Goal: Task Accomplishment & Management: Use online tool/utility

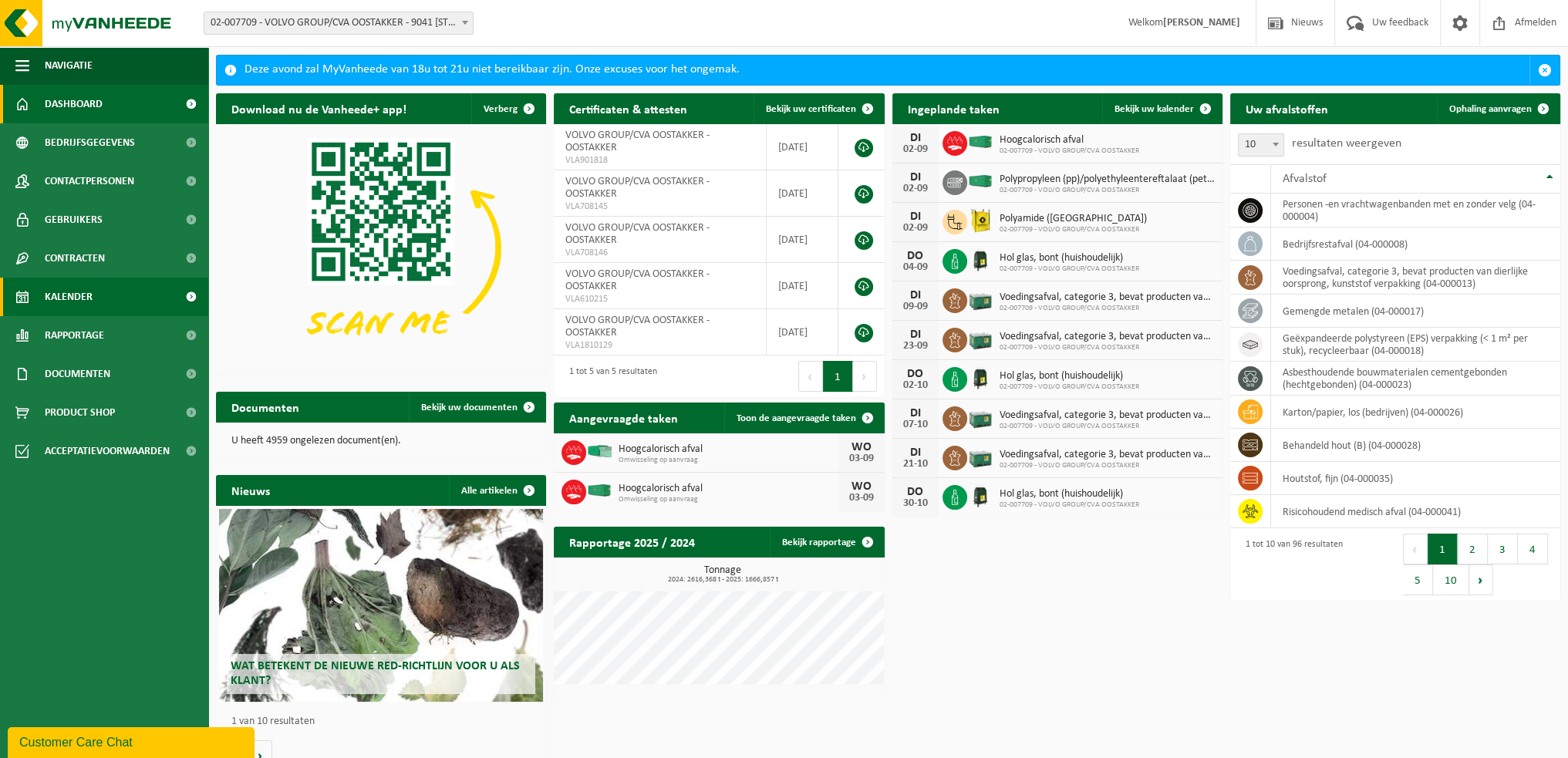
click at [73, 292] on span "Kalender" at bounding box center [68, 296] width 48 height 39
click at [77, 298] on span "Kalender" at bounding box center [68, 296] width 48 height 39
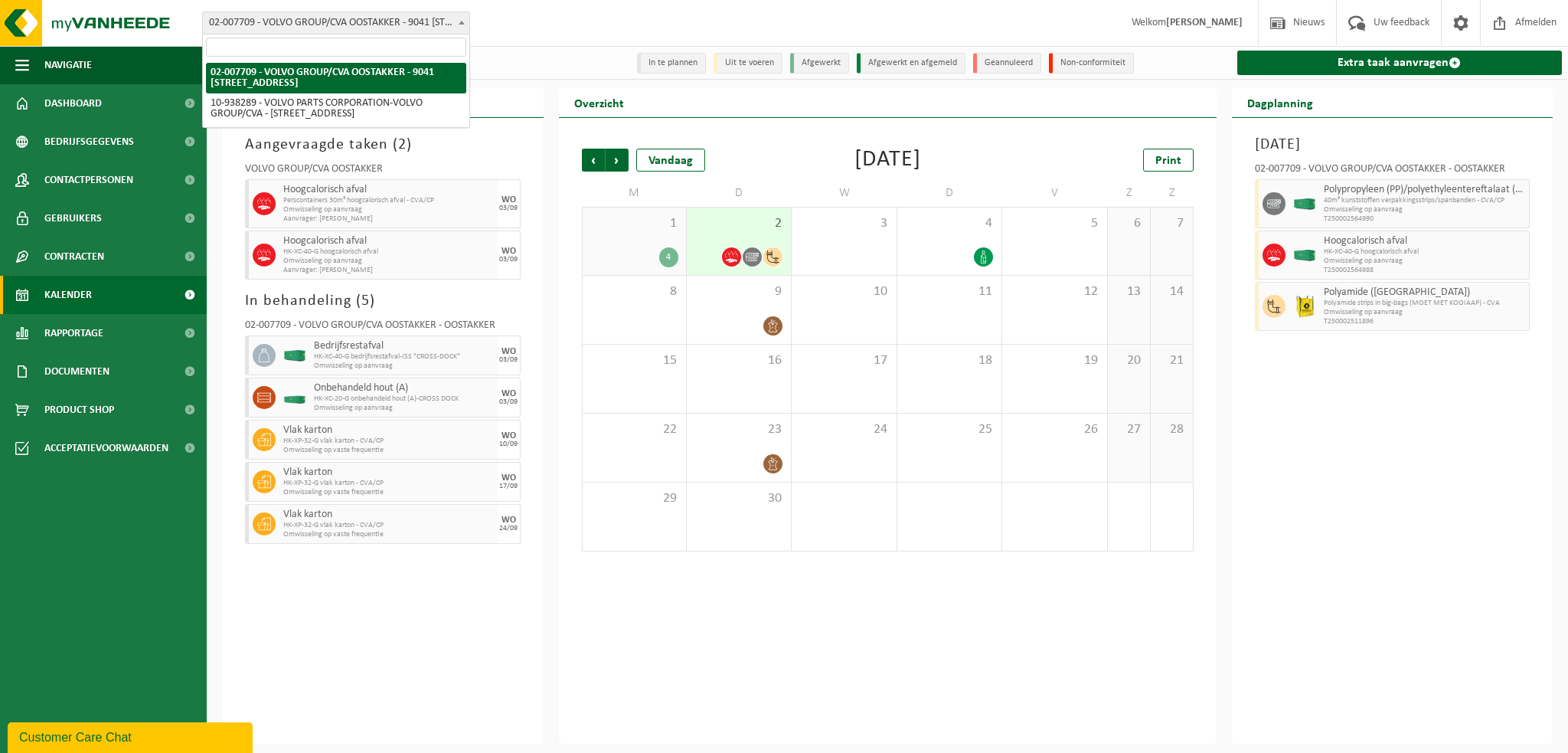
click at [464, 27] on span at bounding box center [461, 22] width 15 height 20
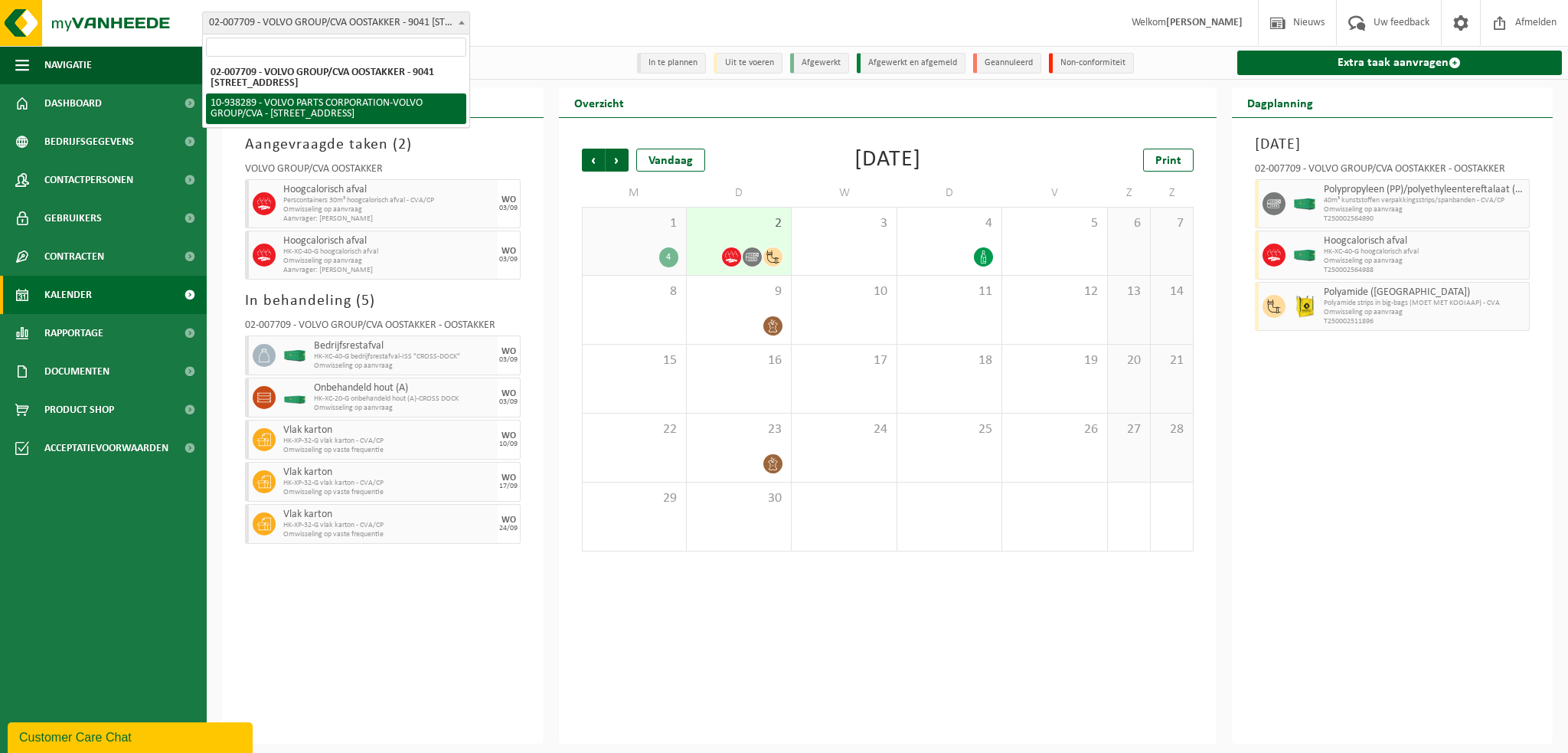
select select "140938"
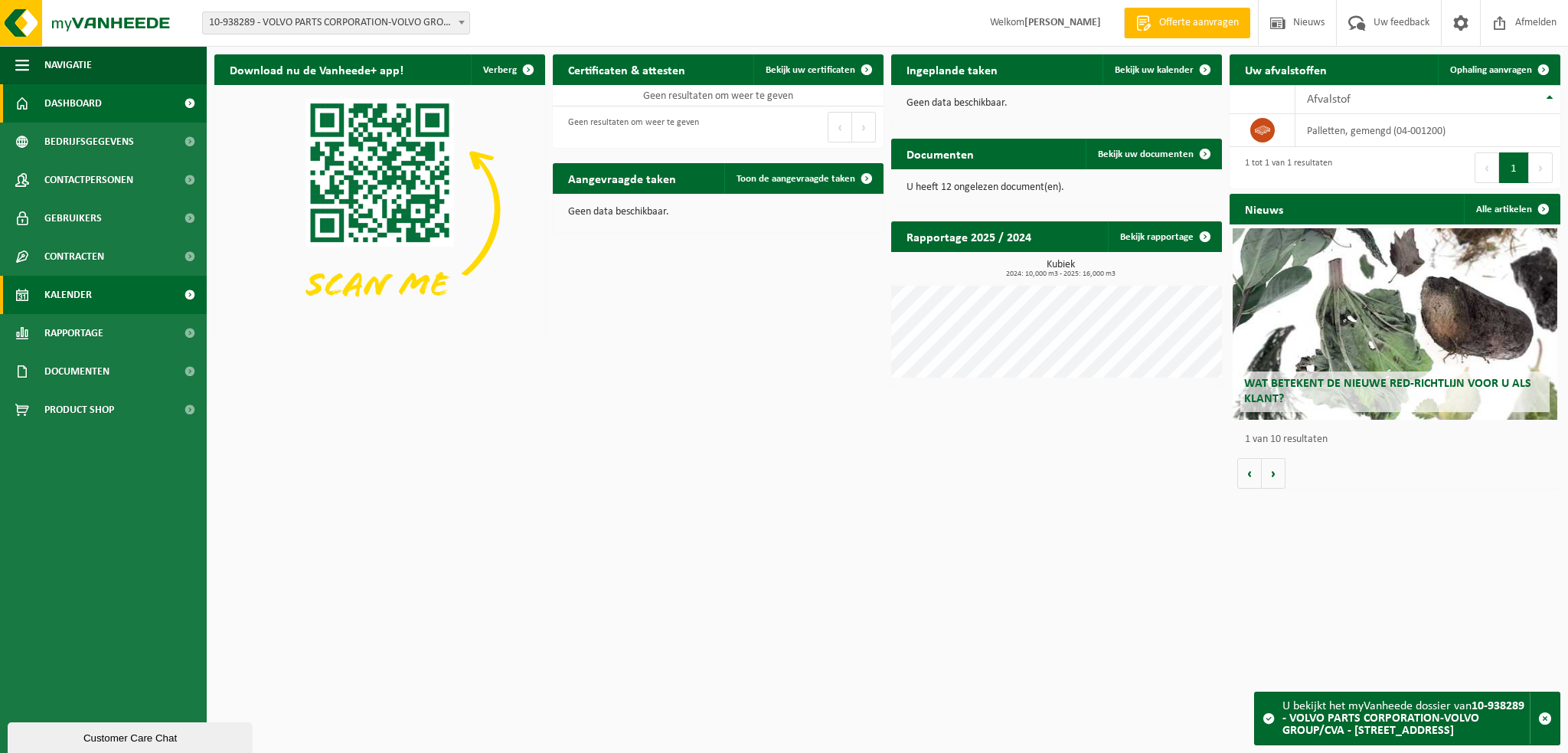
click at [63, 294] on span "Kalender" at bounding box center [68, 294] width 48 height 39
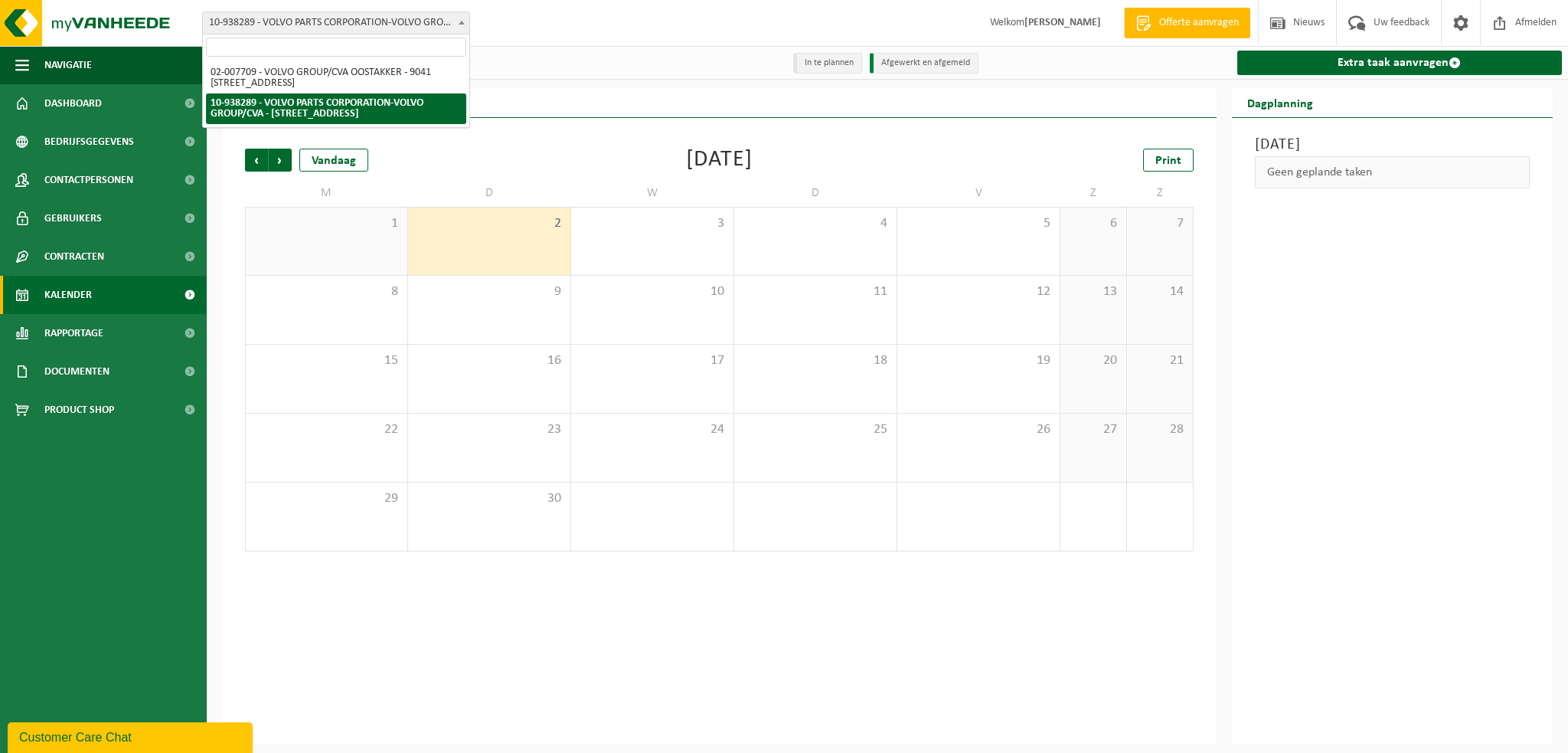
click at [459, 19] on span at bounding box center [461, 22] width 15 height 20
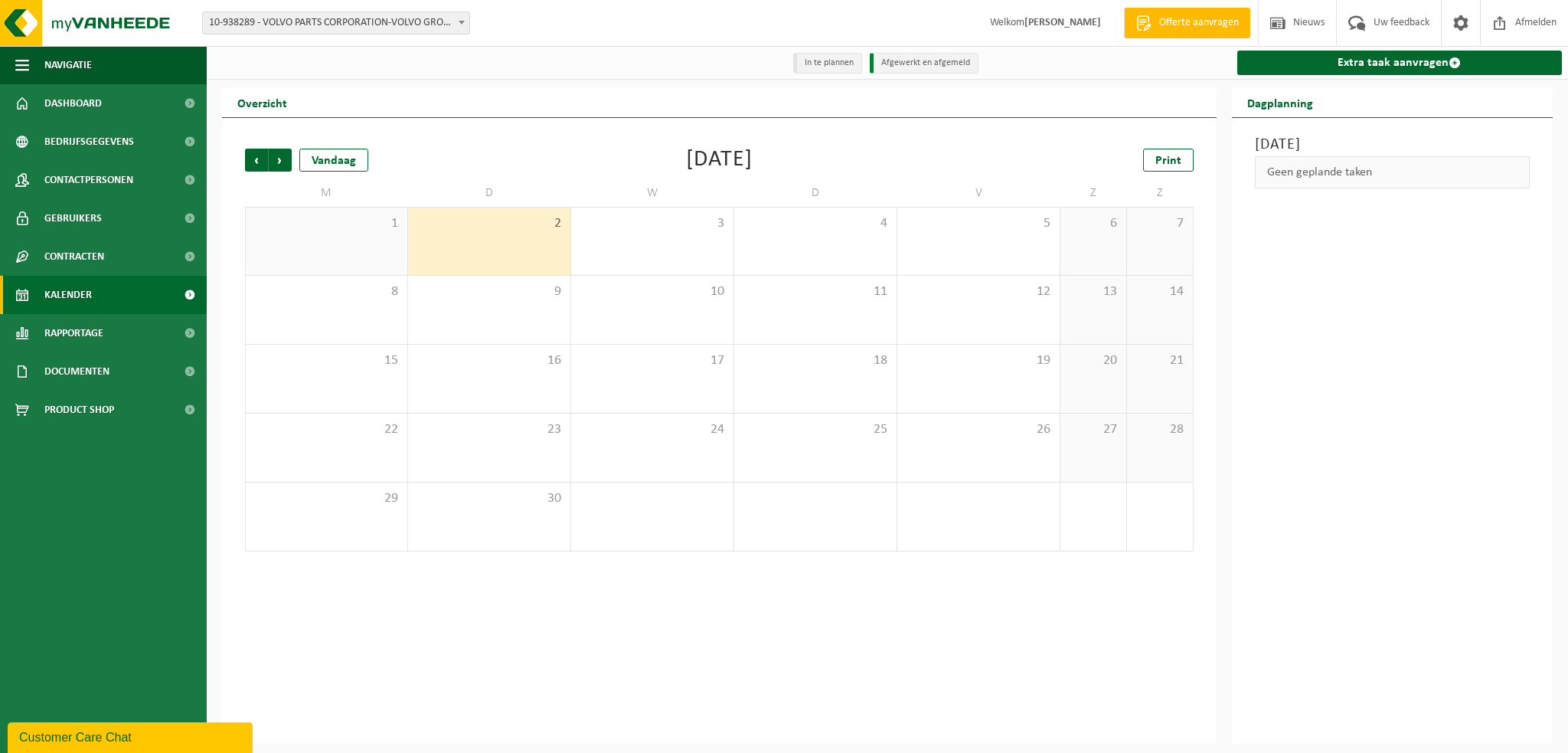
click at [458, 21] on b at bounding box center [461, 23] width 7 height 4
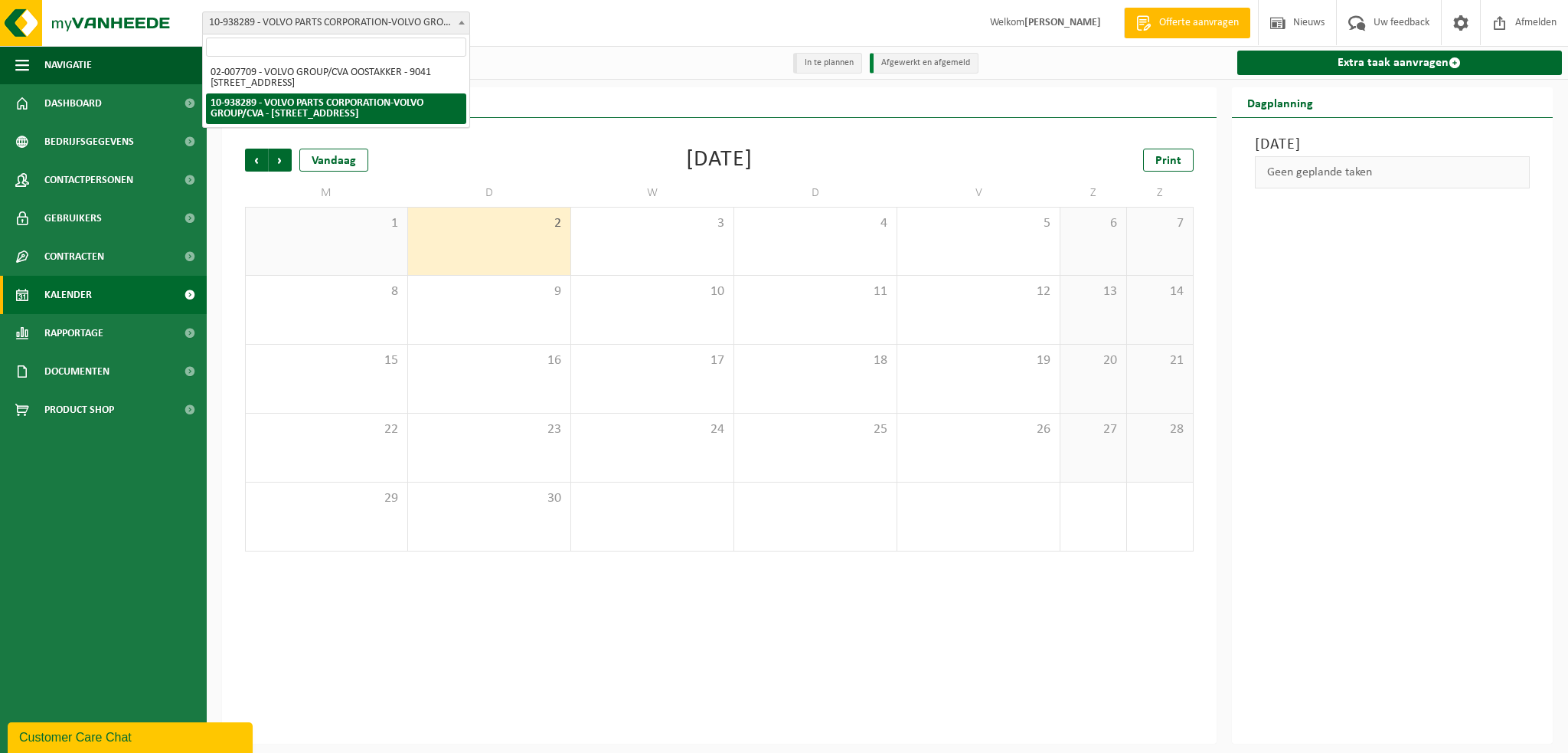
click at [105, 300] on link "Kalender" at bounding box center [103, 294] width 207 height 39
click at [465, 21] on span at bounding box center [461, 22] width 15 height 20
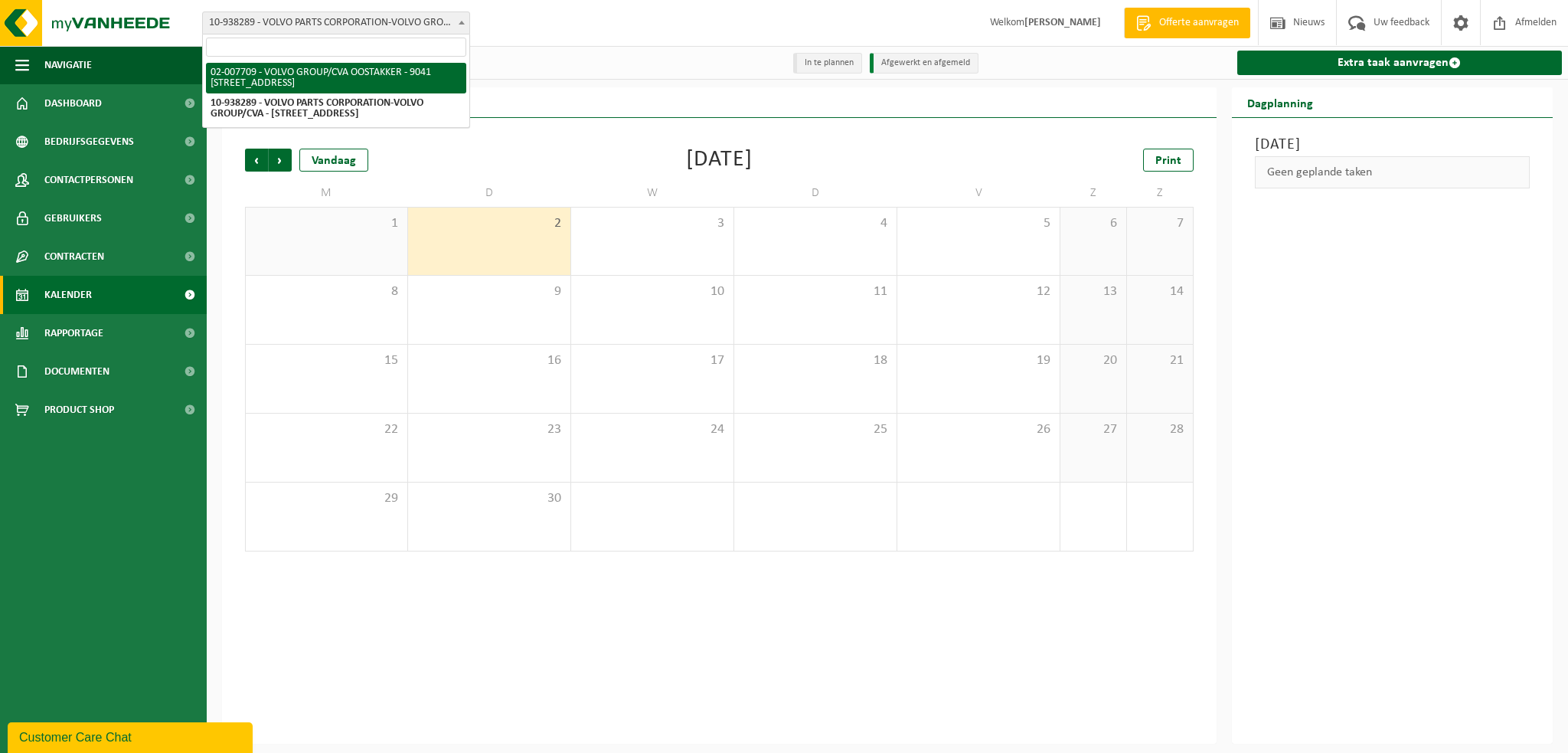
select select "1046"
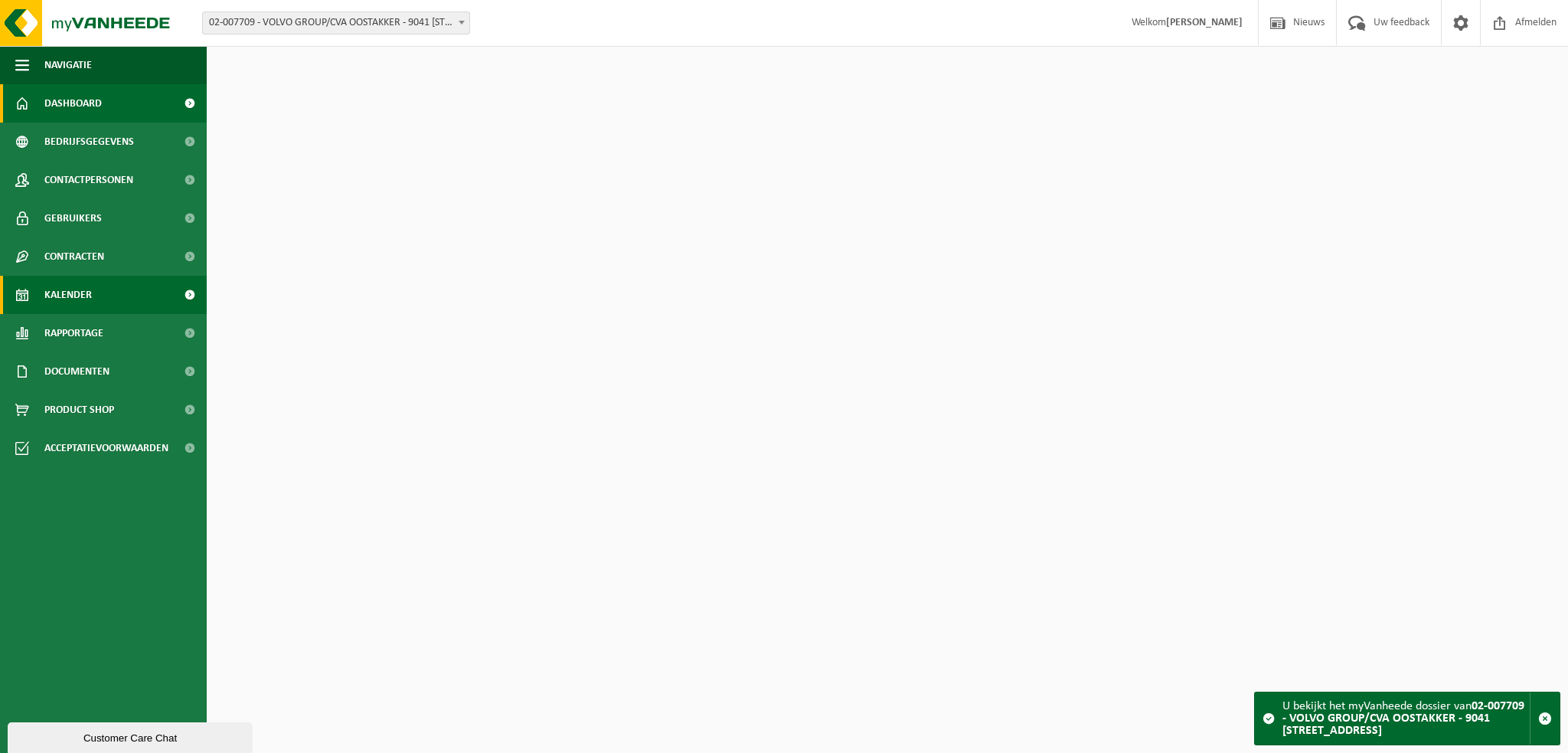
click at [88, 296] on span "Kalender" at bounding box center [68, 294] width 48 height 39
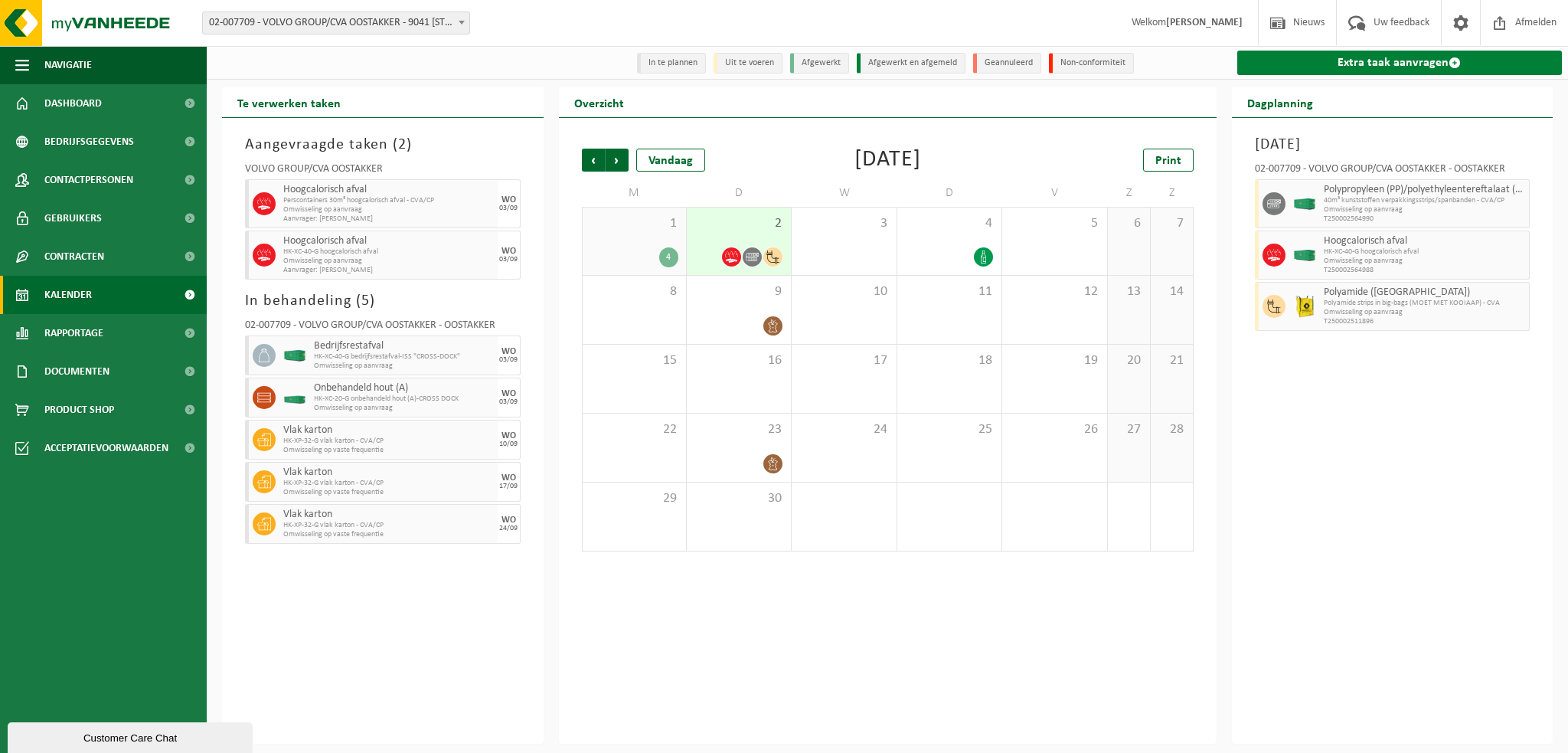
click at [1383, 61] on link "Extra taak aanvragen" at bounding box center [1400, 63] width 325 height 24
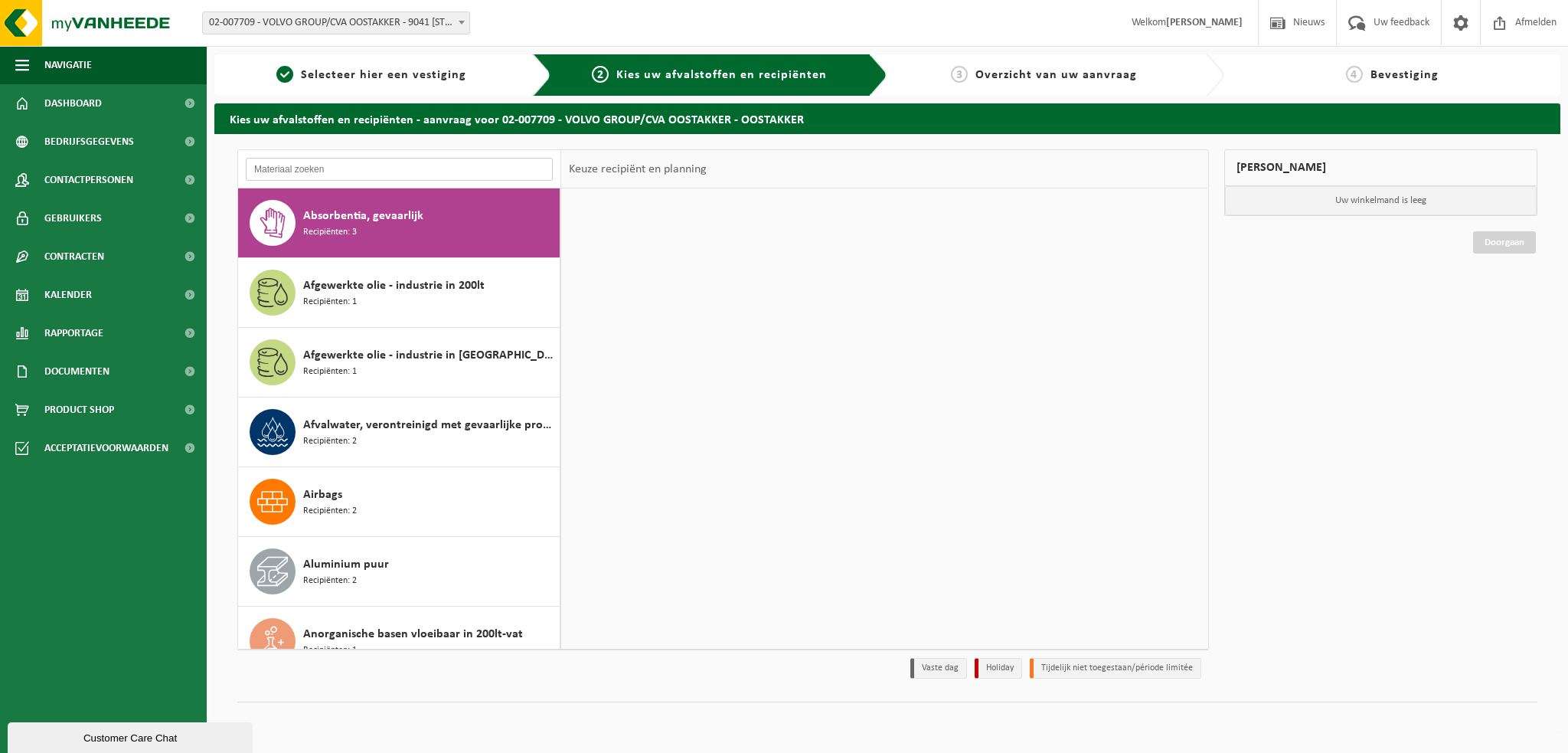
click at [305, 168] on input "text" at bounding box center [399, 169] width 307 height 23
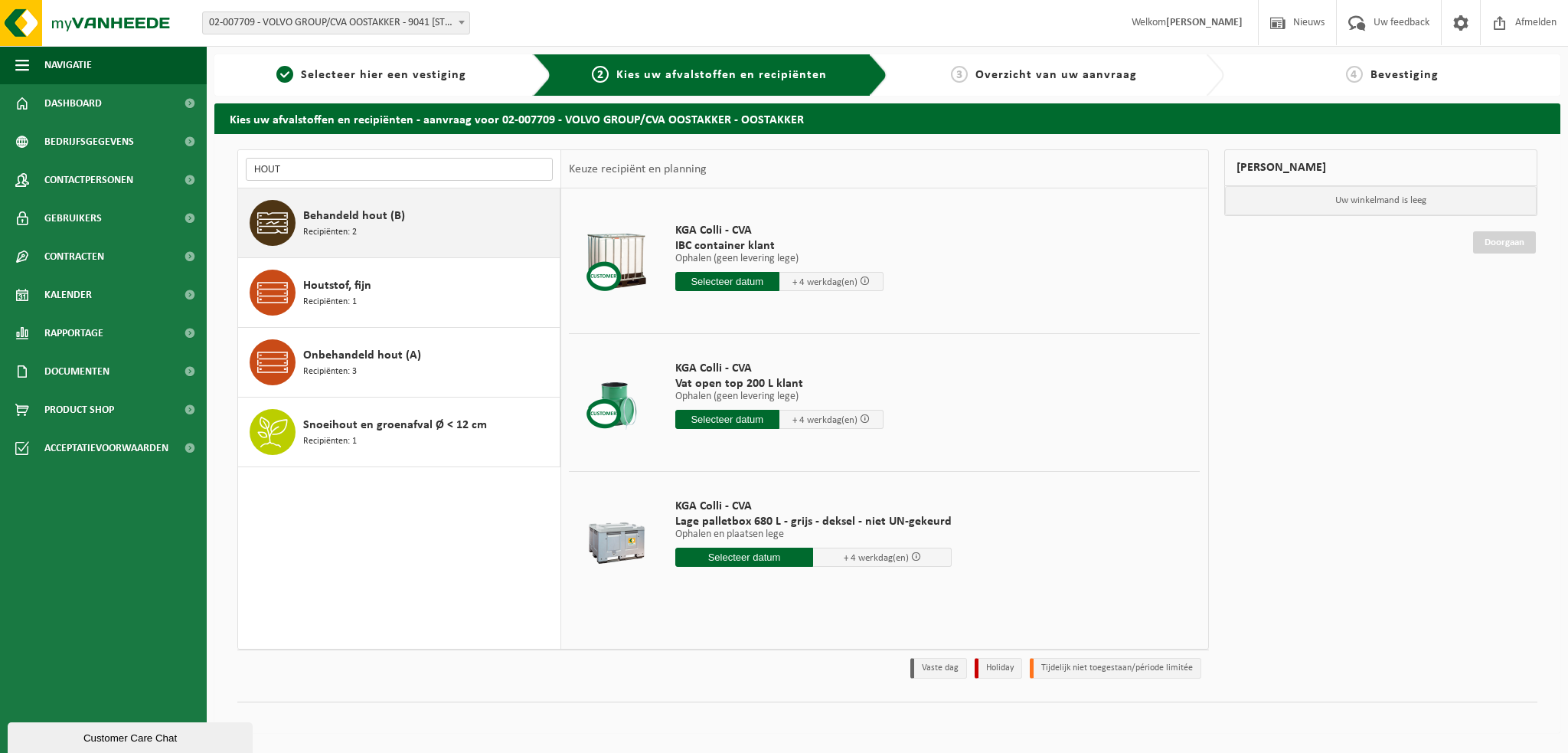
type input "HOUT"
click at [337, 217] on span "Behandeld hout (B)" at bounding box center [354, 216] width 101 height 19
